Goal: Find specific page/section: Find specific page/section

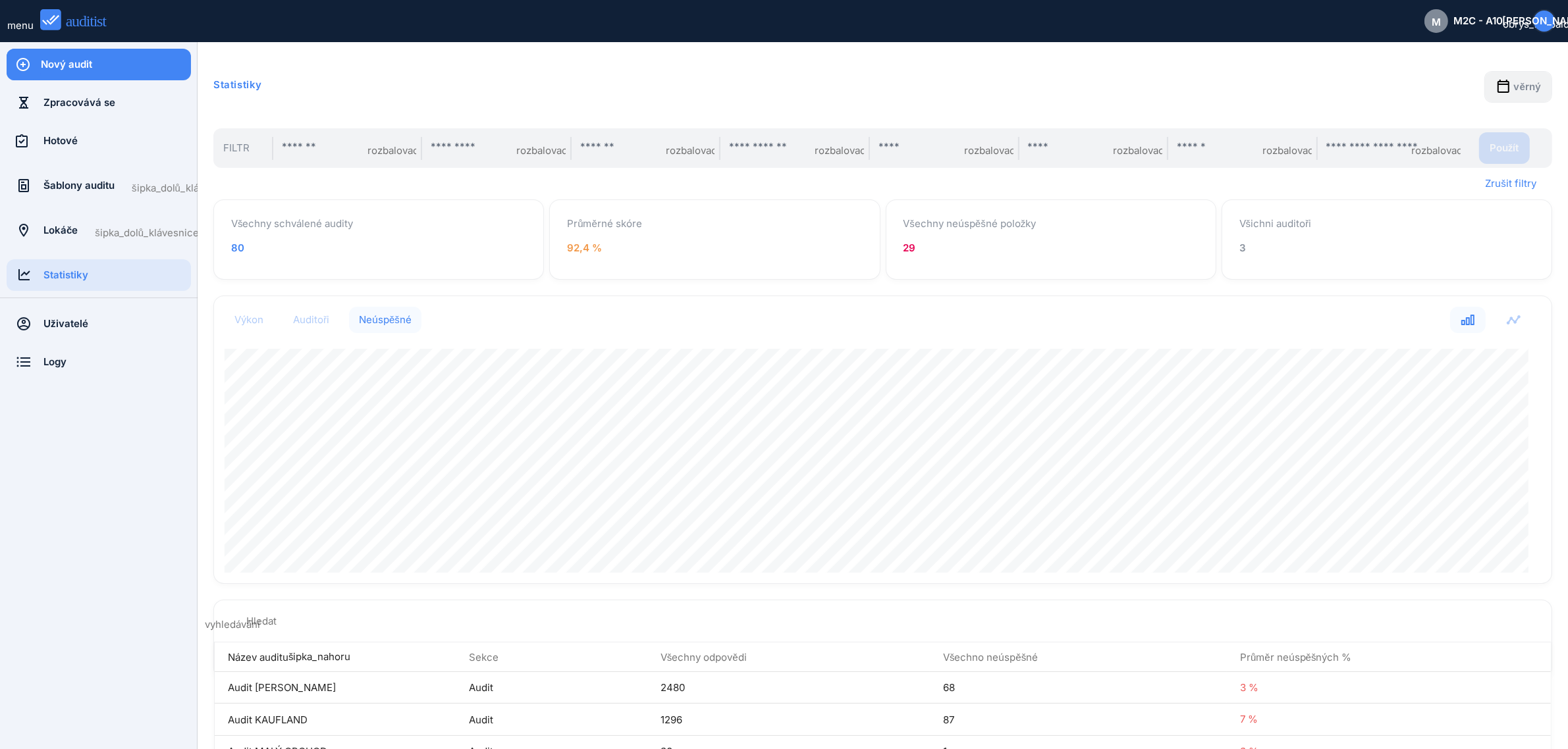
scroll to position [287, 1325]
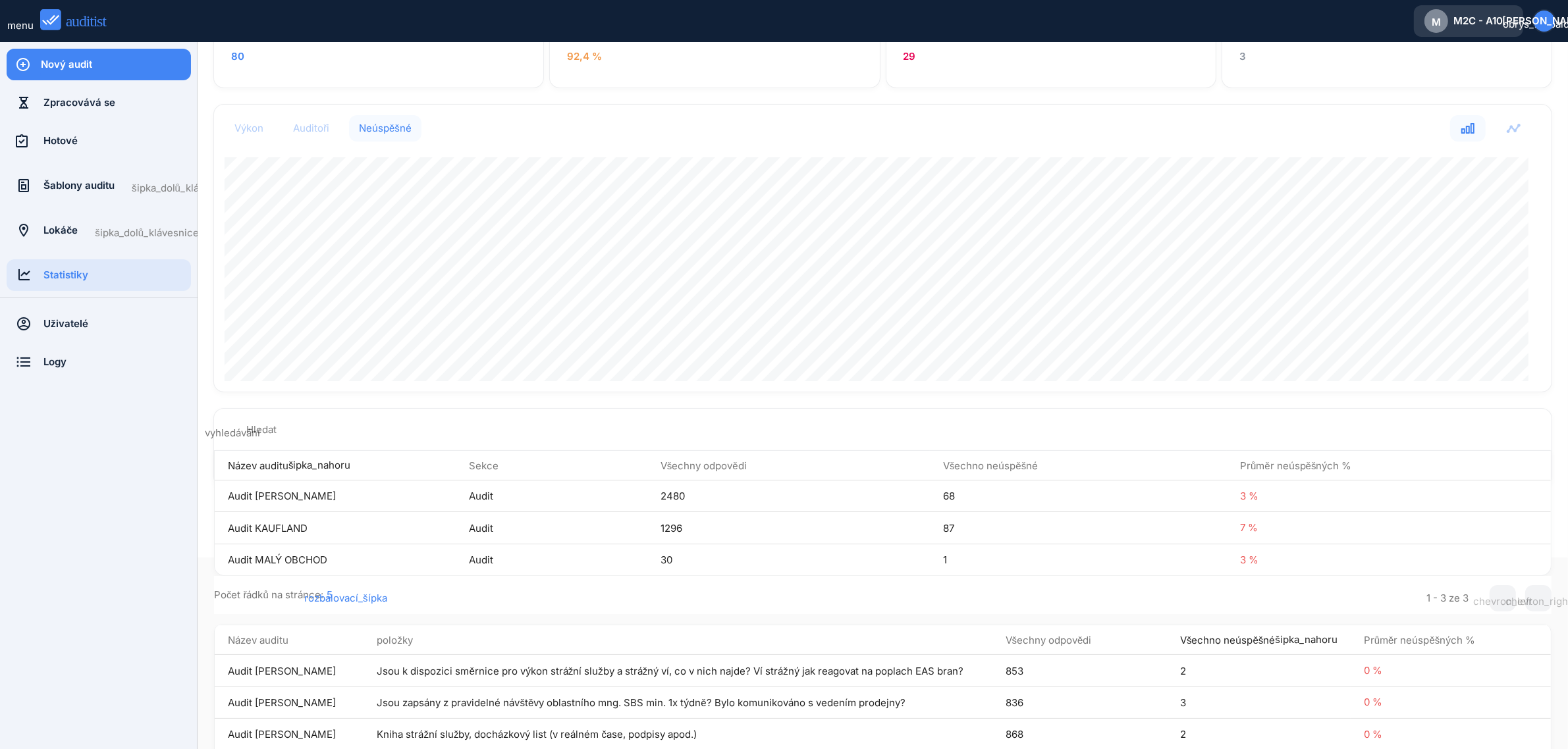
click at [1489, 19] on font "M2C - A10" at bounding box center [1478, 20] width 49 height 13
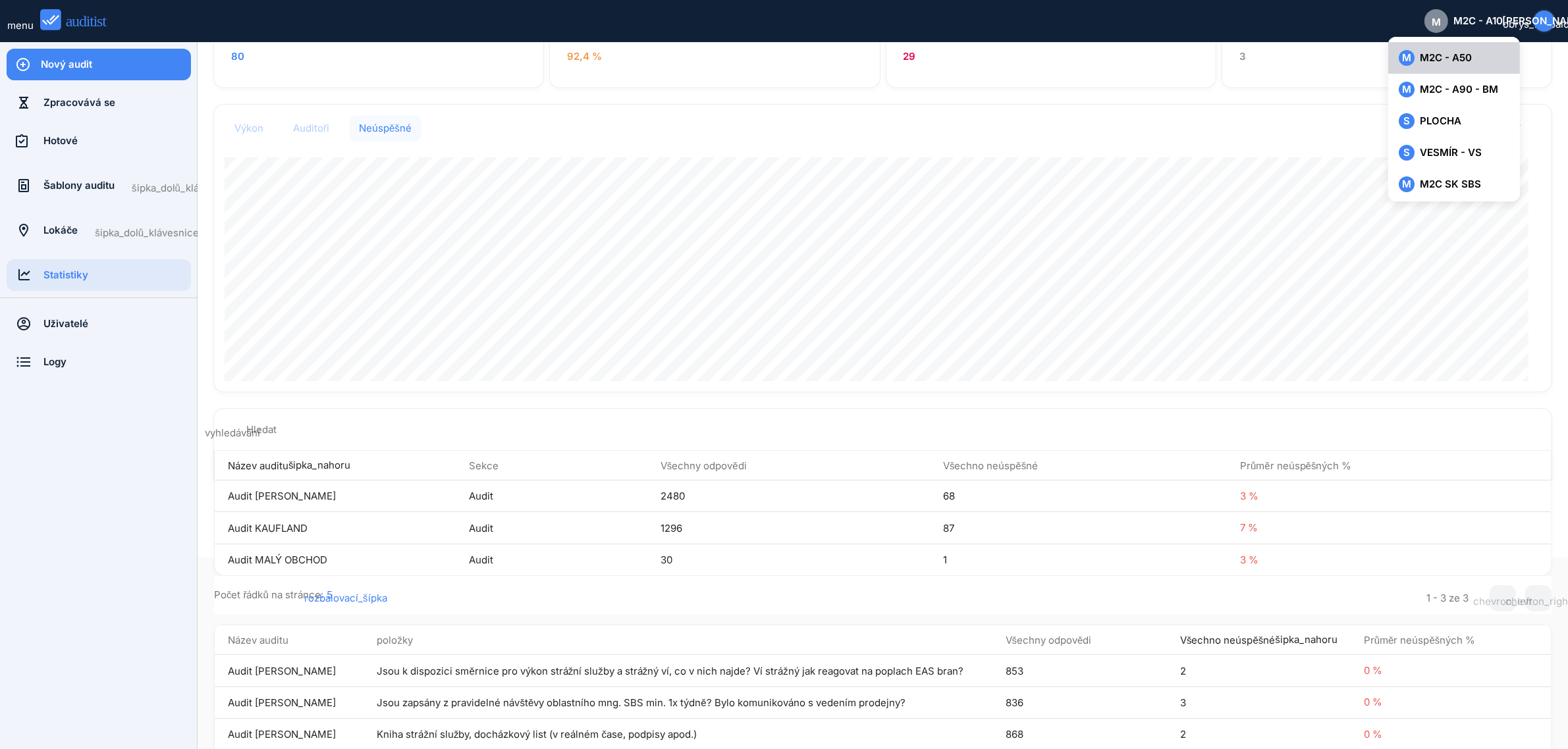
click at [1456, 59] on font "M2C - A50" at bounding box center [1446, 57] width 52 height 13
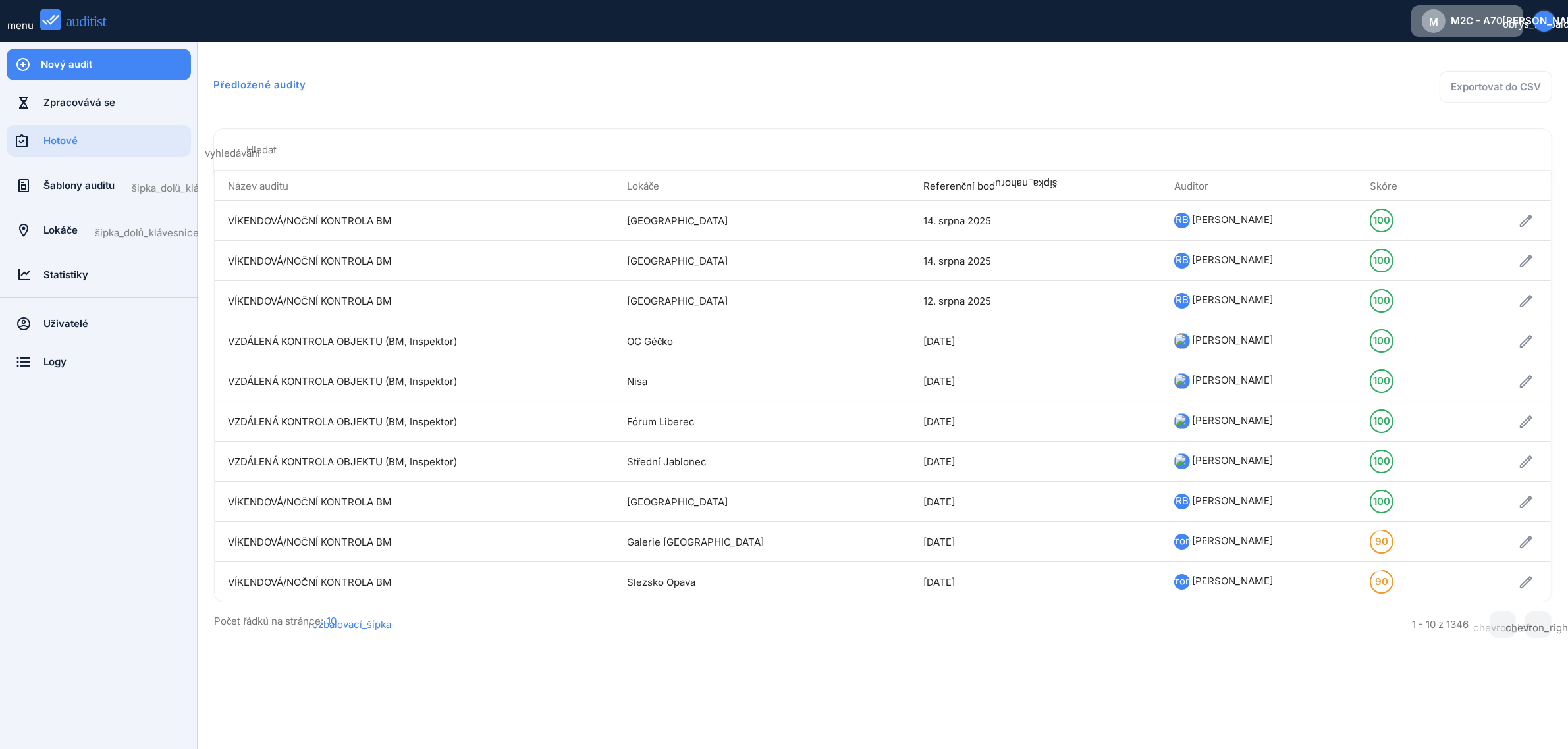
click at [1460, 15] on font "M2C - A70" at bounding box center [1477, 20] width 52 height 13
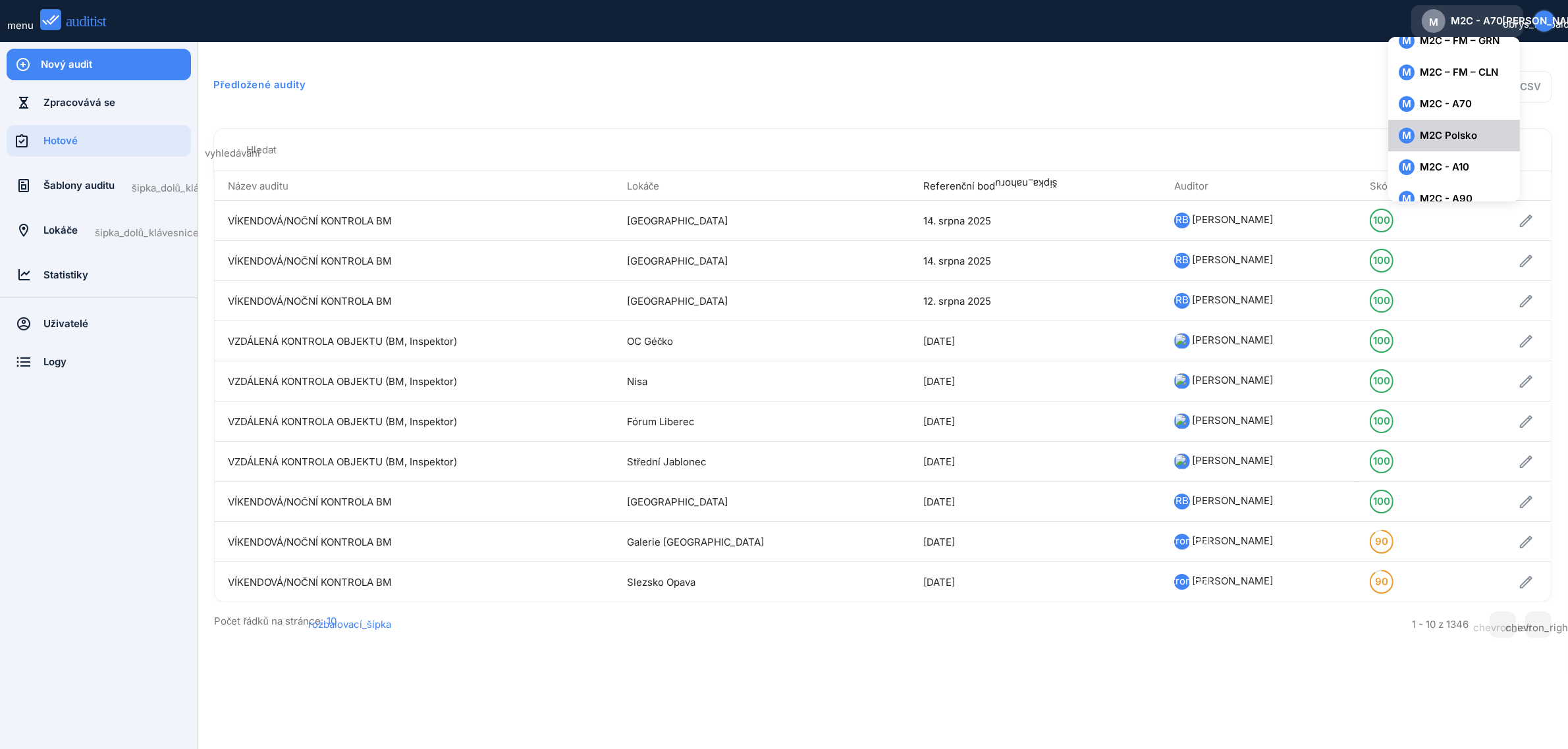
scroll to position [193, 0]
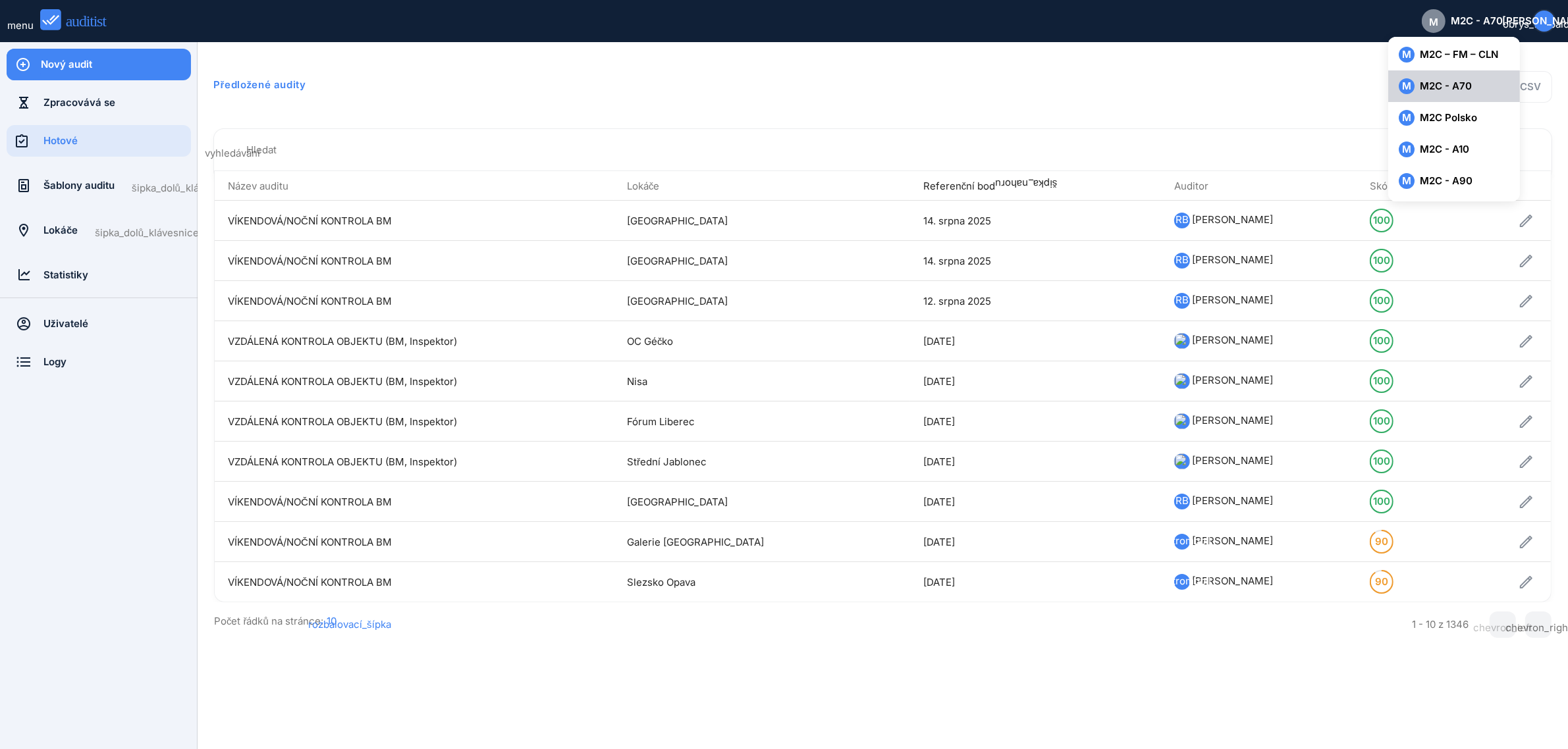
click at [1437, 84] on font "M2C - A70" at bounding box center [1446, 85] width 52 height 13
